Goal: Information Seeking & Learning: Learn about a topic

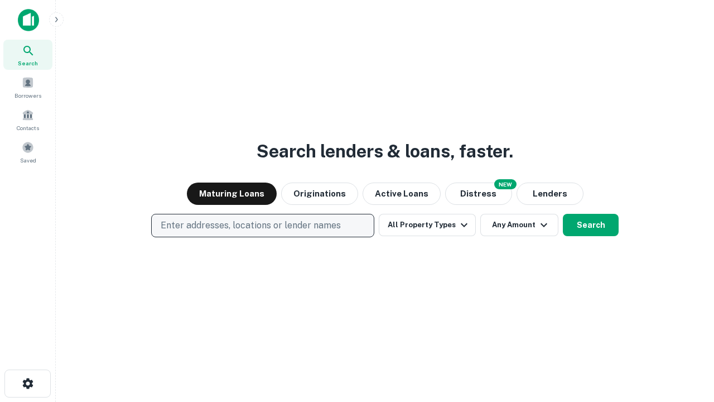
click at [262, 225] on p "Enter addresses, locations or lender names" at bounding box center [251, 225] width 180 height 13
type input "**********"
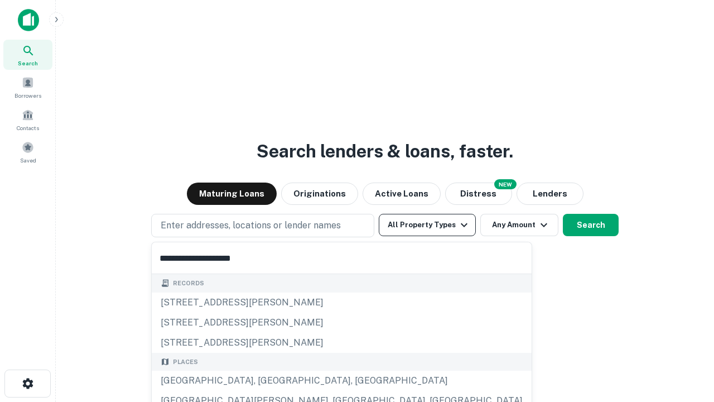
click at [267, 381] on div "[GEOGRAPHIC_DATA], [GEOGRAPHIC_DATA], [GEOGRAPHIC_DATA]" at bounding box center [342, 381] width 380 height 20
click at [427, 225] on button "All Property Types" at bounding box center [427, 225] width 97 height 22
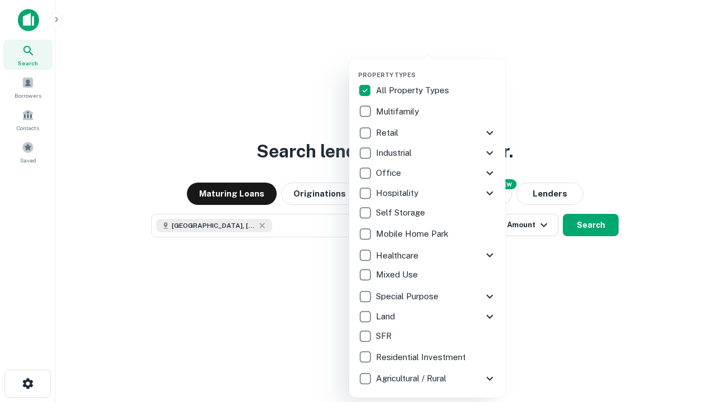
click at [436, 68] on button "button" at bounding box center [436, 68] width 156 height 1
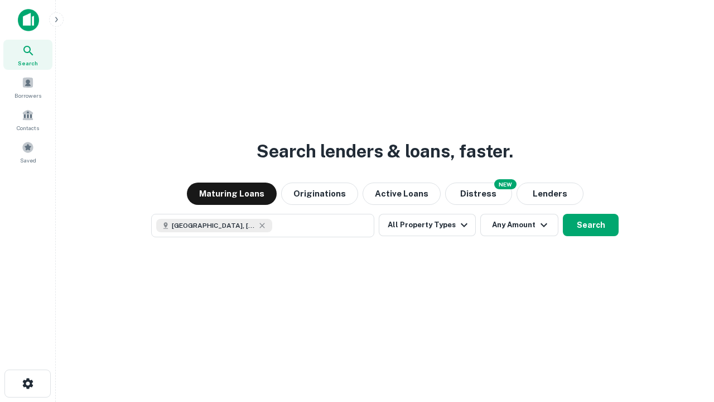
scroll to position [18, 0]
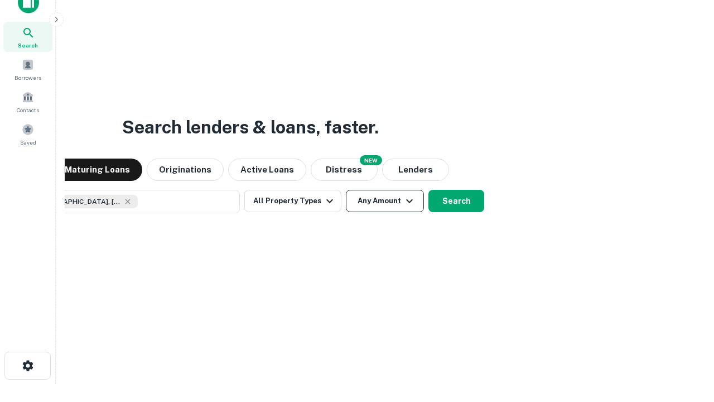
click at [346, 190] on button "Any Amount" at bounding box center [385, 201] width 78 height 22
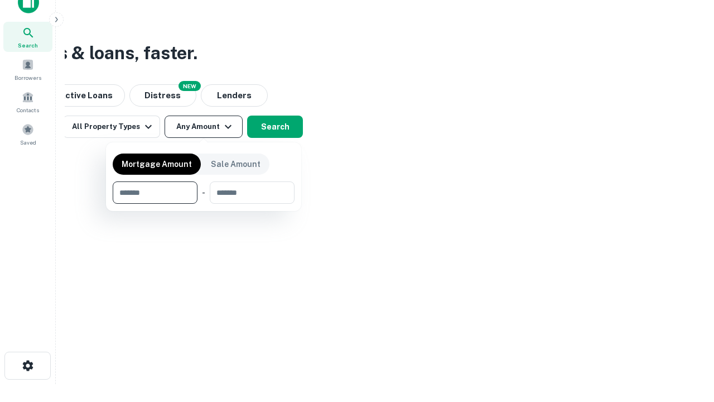
type input "*******"
click at [204, 204] on button "button" at bounding box center [204, 204] width 182 height 1
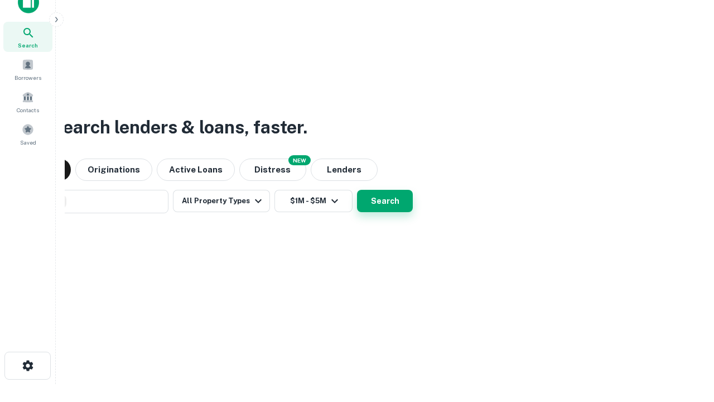
click at [357, 190] on button "Search" at bounding box center [385, 201] width 56 height 22
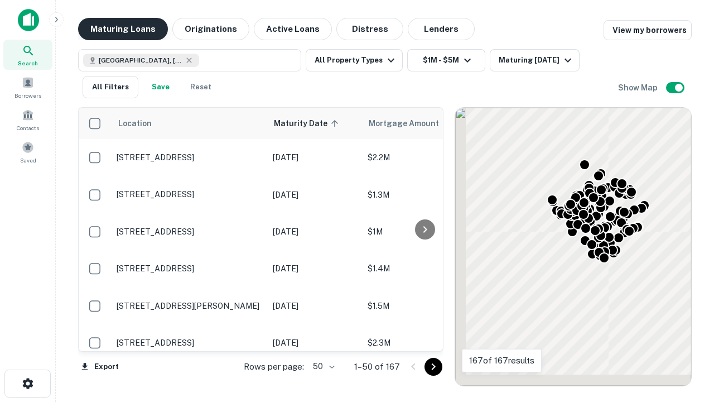
click at [123, 29] on button "Maturing Loans" at bounding box center [123, 29] width 90 height 22
